Goal: Task Accomplishment & Management: Manage account settings

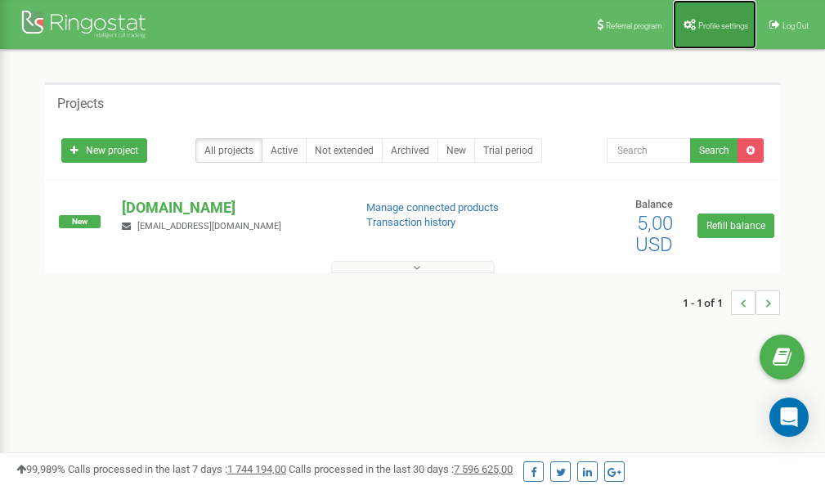
click at [701, 19] on link "Profile settings" at bounding box center [714, 24] width 83 height 49
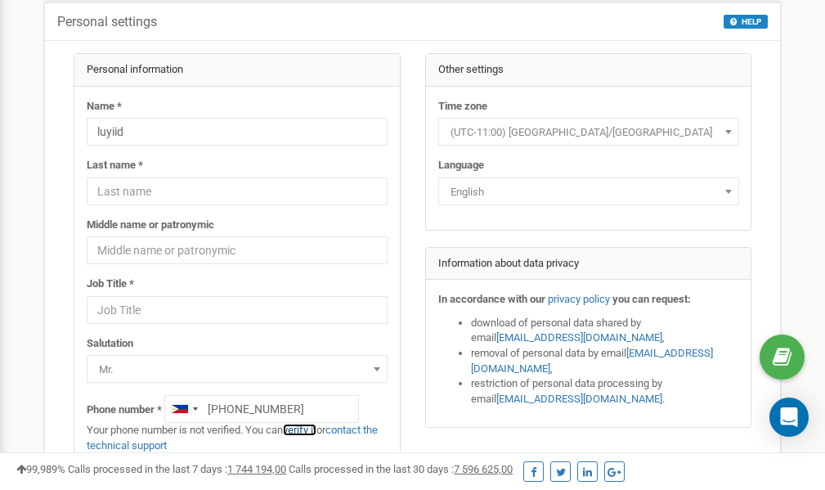
click at [306, 430] on link "verify it" at bounding box center [300, 430] width 34 height 12
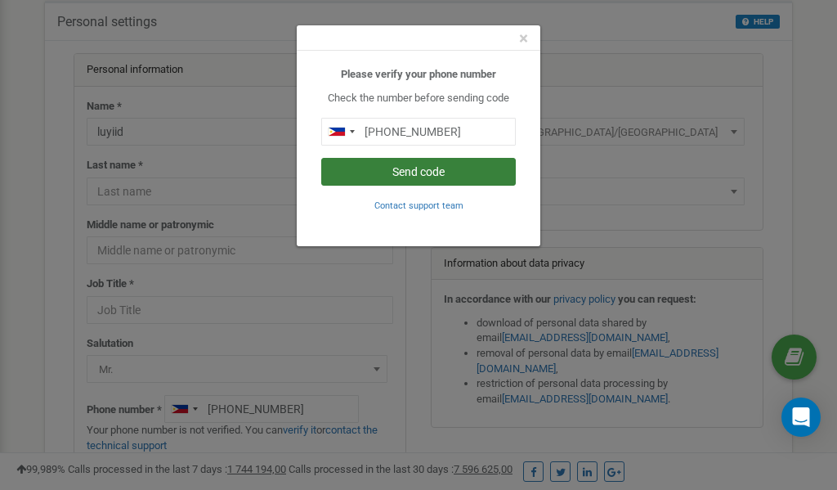
click at [433, 172] on button "Send code" at bounding box center [418, 172] width 195 height 28
